Goal: Task Accomplishment & Management: Manage account settings

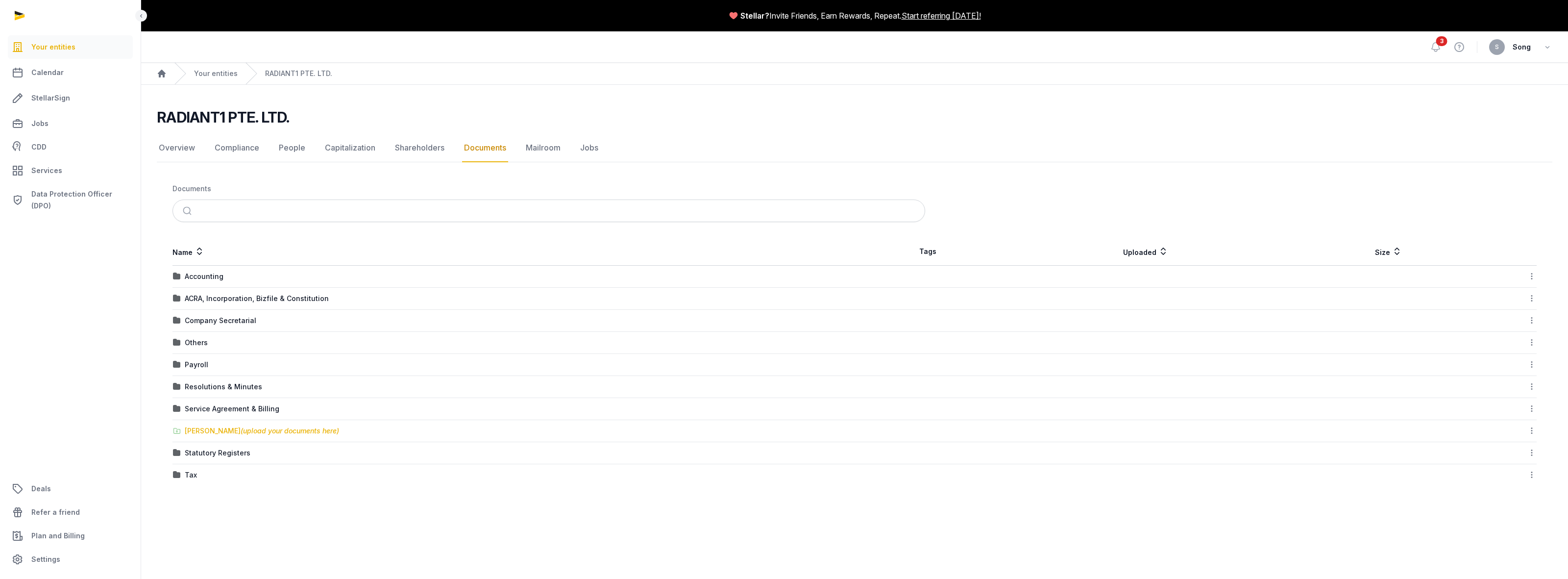
click at [231, 434] on div "[PERSON_NAME] (upload your documents here)" at bounding box center [262, 431] width 155 height 10
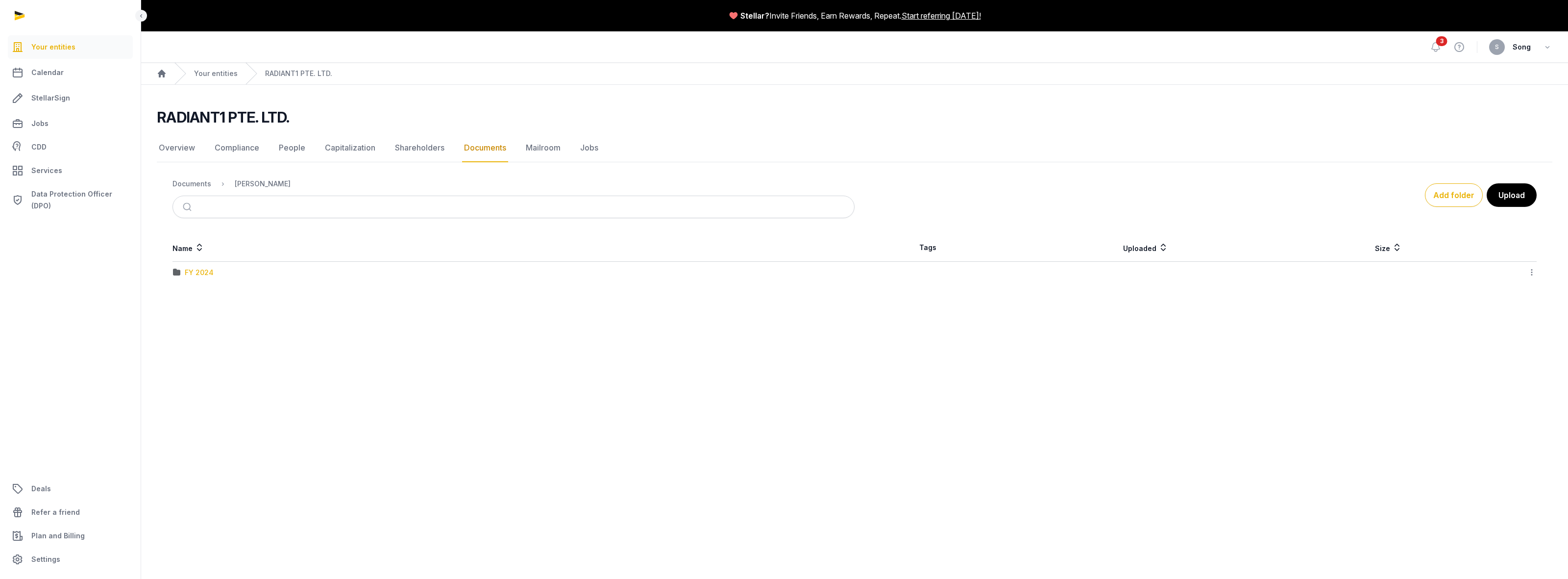
click at [195, 273] on div "FY 2024" at bounding box center [198, 273] width 29 height 10
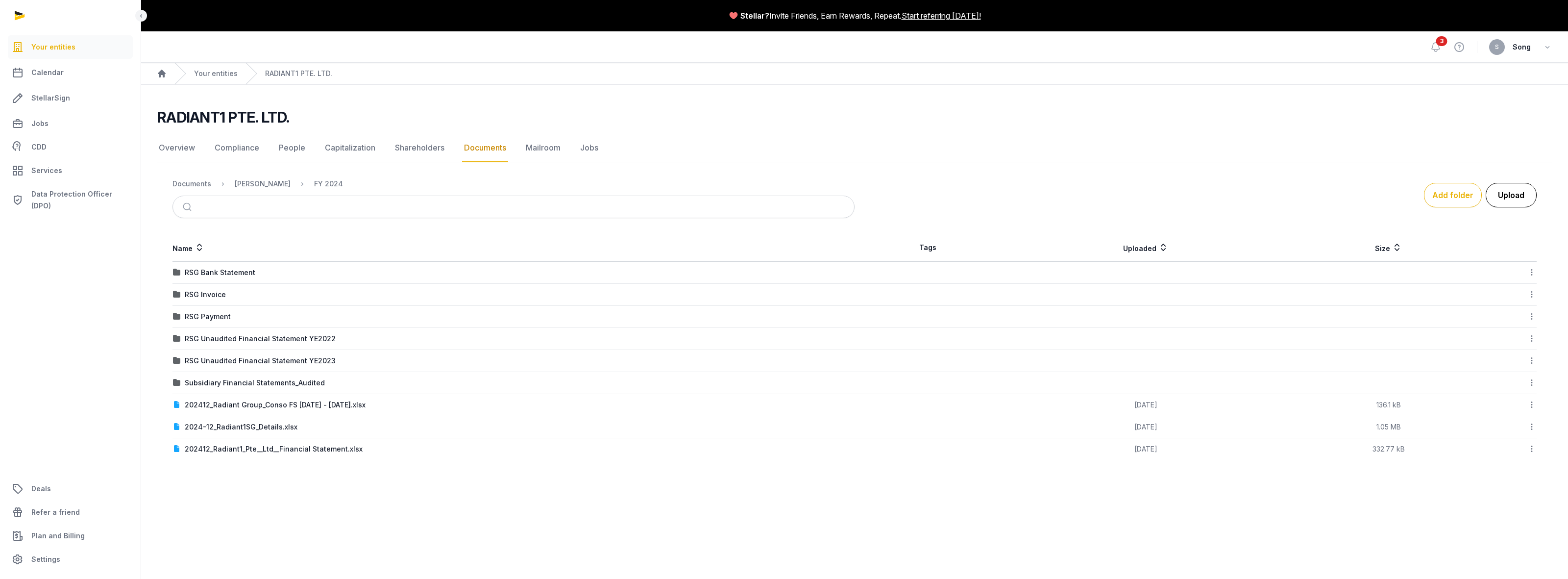
click at [1516, 201] on button "Upload" at bounding box center [1511, 195] width 51 height 24
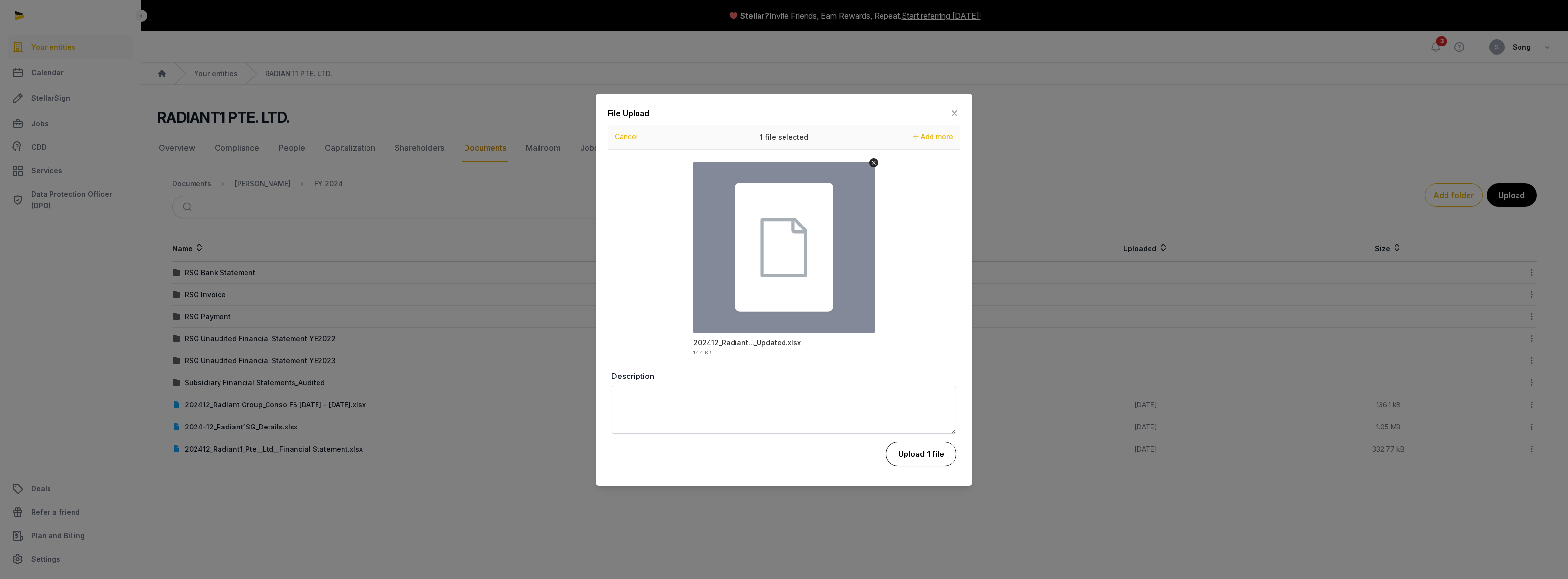
click at [922, 458] on button "Upload 1 file" at bounding box center [921, 454] width 71 height 24
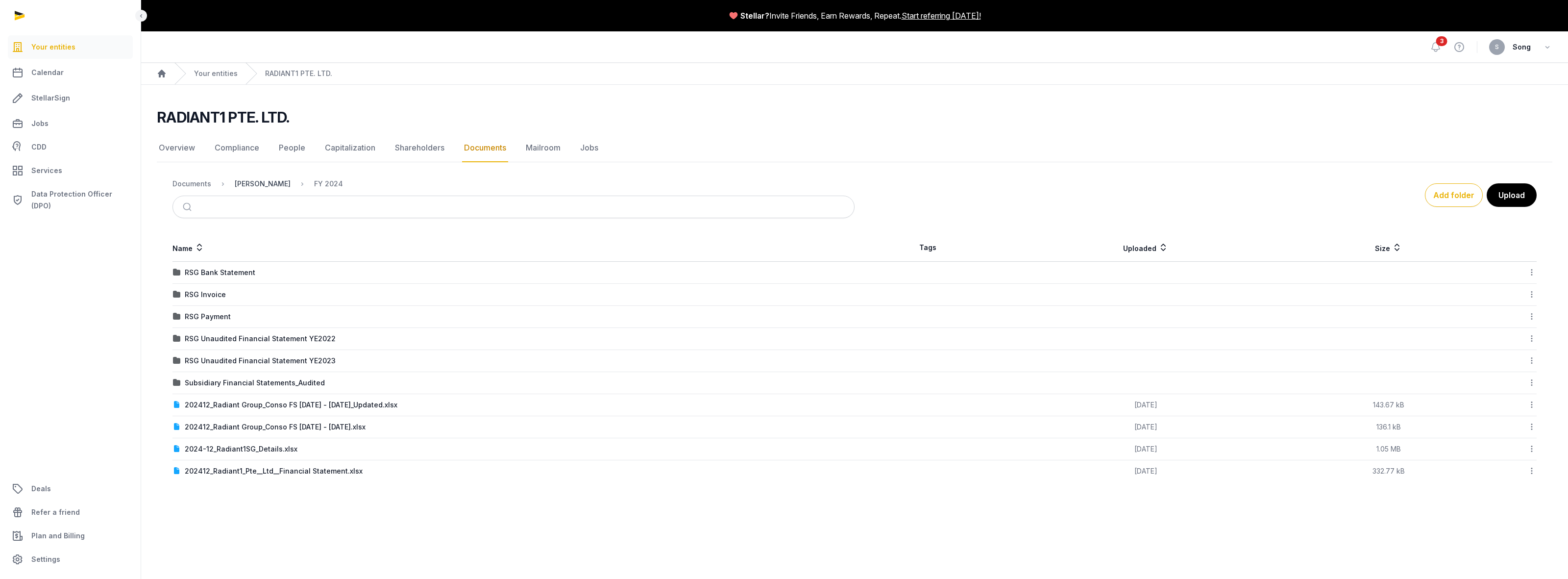
click at [262, 188] on div "[PERSON_NAME]" at bounding box center [263, 184] width 56 height 10
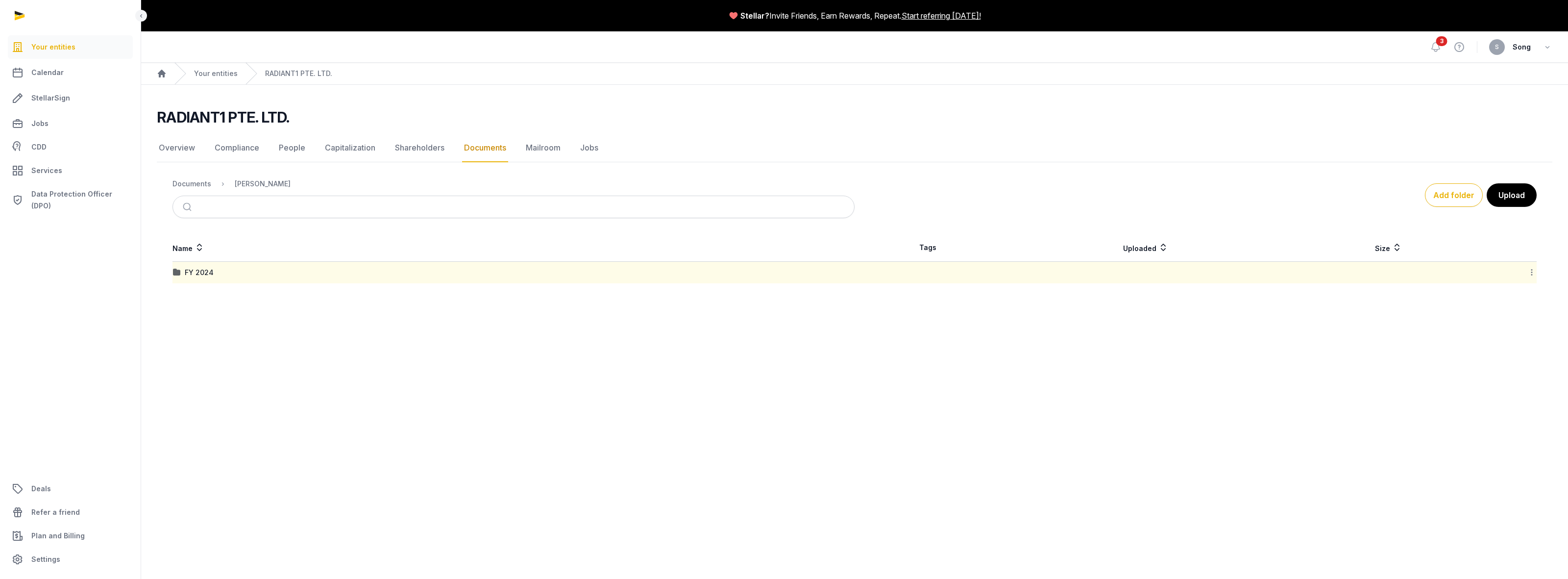
drag, startPoint x: 357, startPoint y: 339, endPoint x: 526, endPoint y: 308, distance: 171.8
click at [358, 339] on main "Stellar? Invite Friends, Earn Rewards, Repeat. Start referring [DATE]! Open sid…" at bounding box center [784, 289] width 1568 height 579
click at [1451, 202] on button "Add folder" at bounding box center [1454, 195] width 58 height 24
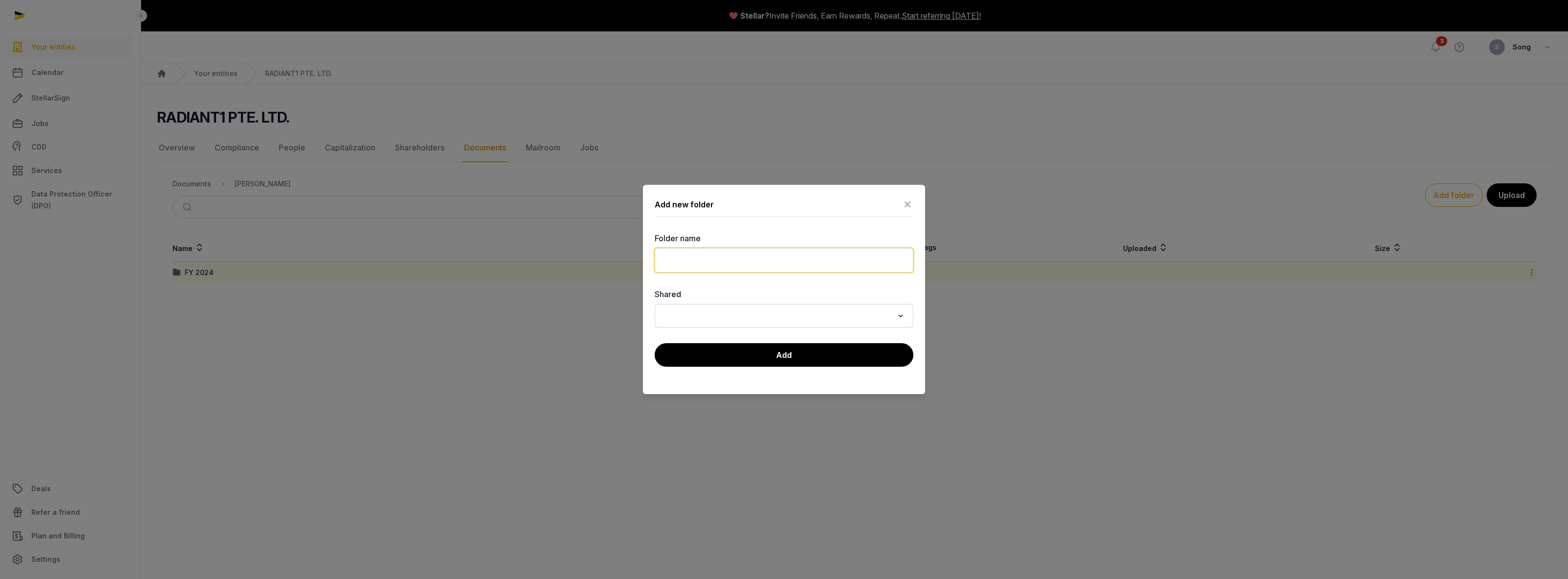
click at [815, 249] on input "text" at bounding box center [783, 260] width 259 height 24
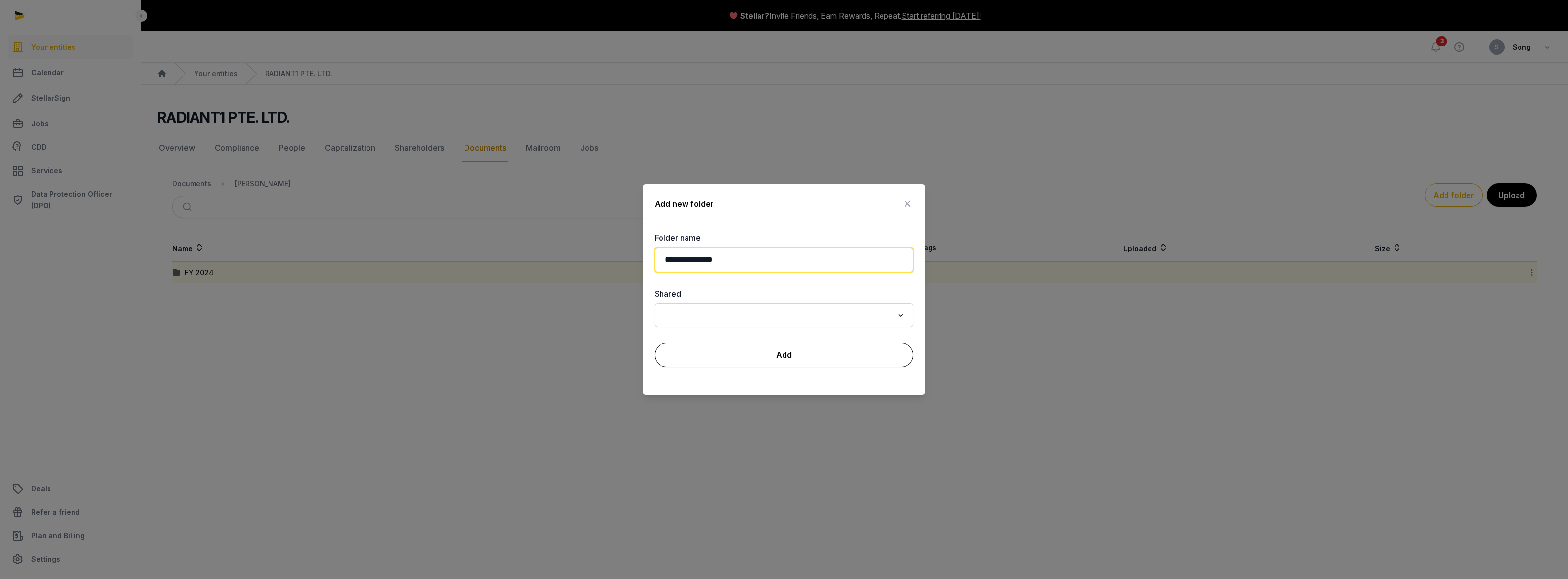
type input "**********"
click at [777, 363] on button "Add" at bounding box center [783, 355] width 259 height 24
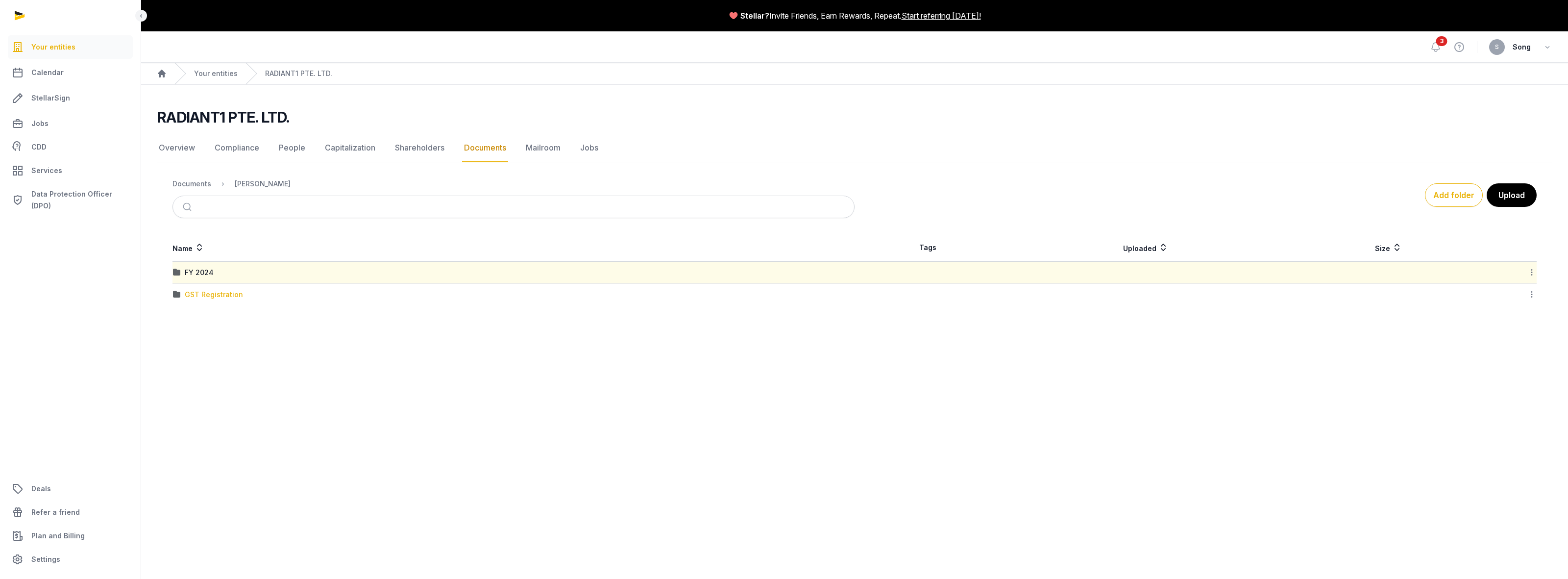
click at [209, 292] on div "GST Registration" at bounding box center [214, 295] width 58 height 10
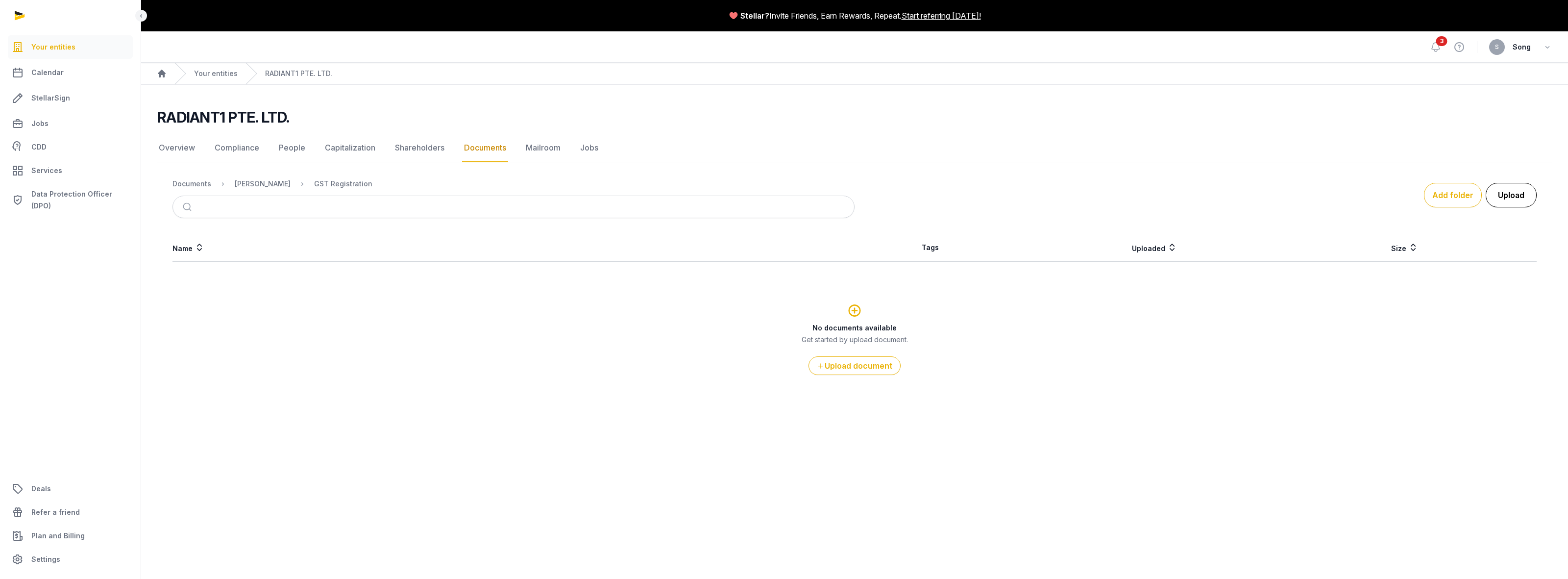
click at [1503, 199] on button "Upload" at bounding box center [1511, 195] width 51 height 24
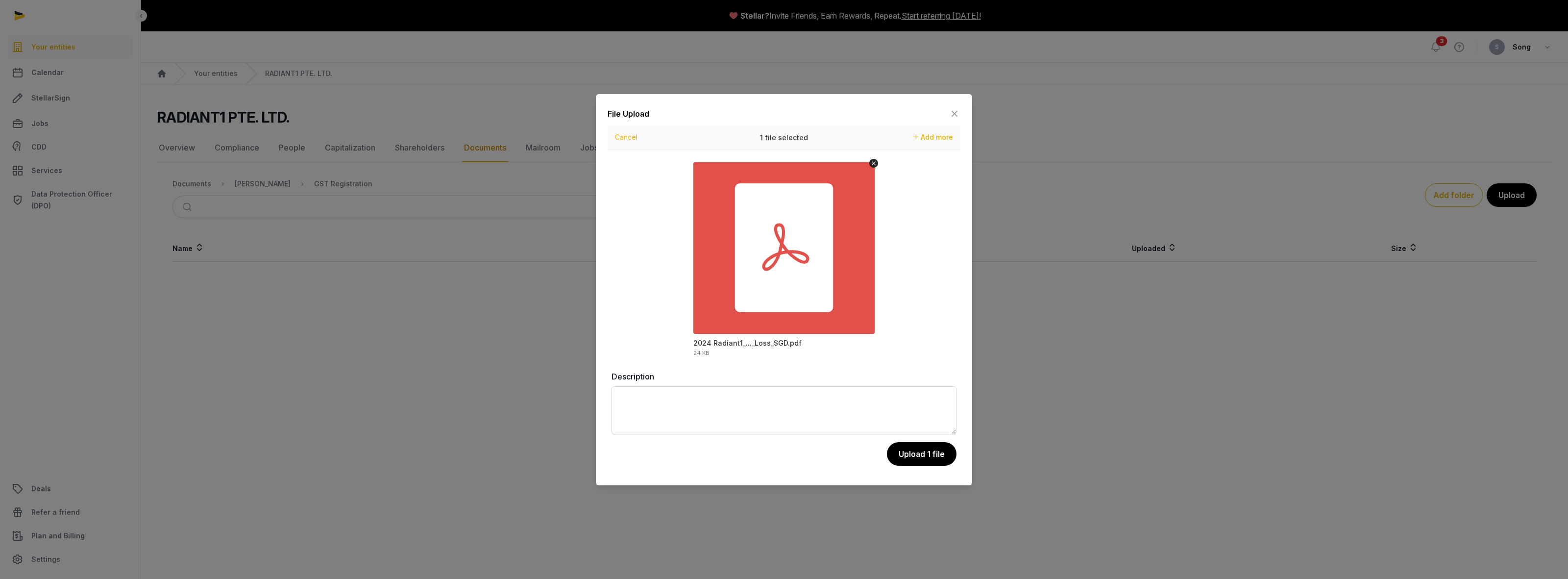
click at [738, 290] on rect "Uppy Dashboard" at bounding box center [785, 248] width 99 height 129
click at [909, 454] on button "Upload 1 file" at bounding box center [921, 454] width 71 height 24
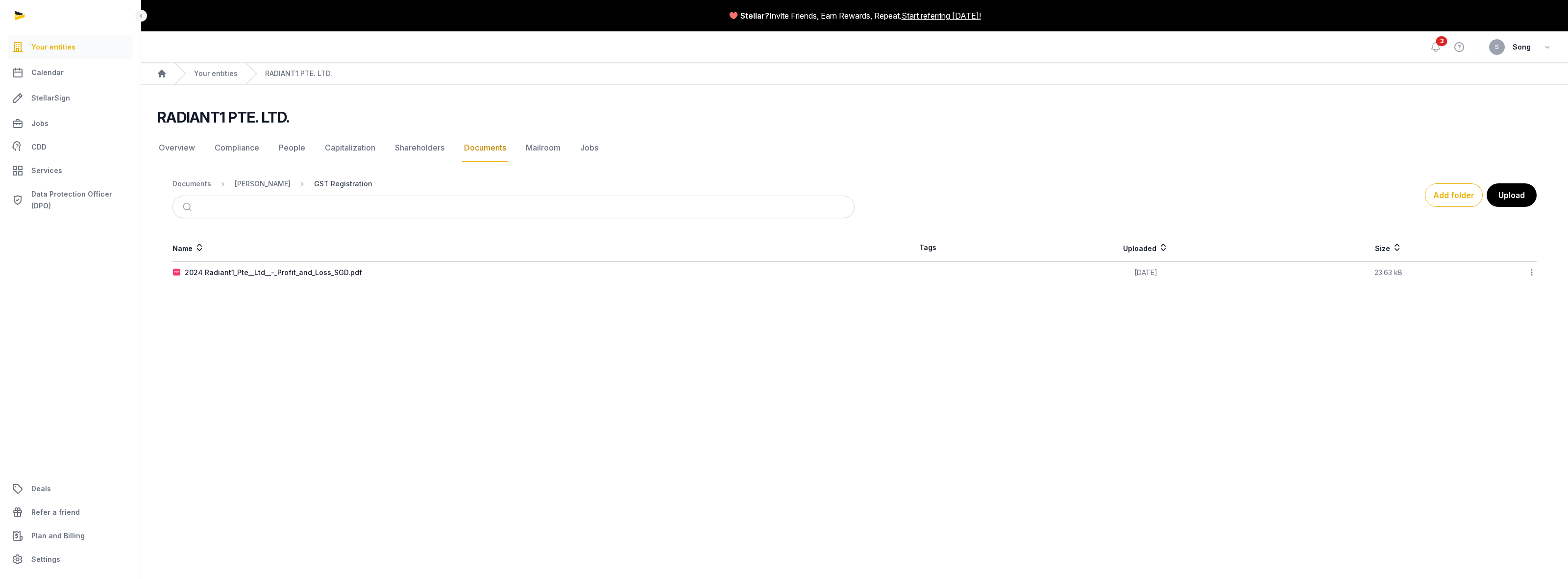
click at [322, 184] on div "GST Registration" at bounding box center [343, 184] width 58 height 10
